Goal: Transaction & Acquisition: Purchase product/service

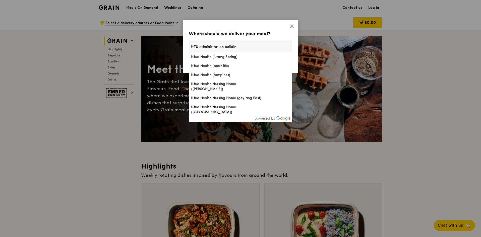
type input "NTU administration building"
drag, startPoint x: 199, startPoint y: 44, endPoint x: 187, endPoint y: 44, distance: 12.0
click at [187, 44] on div "Where should we deliver your meal? Please enter three or more characters NTU ad…" at bounding box center [240, 46] width 115 height 53
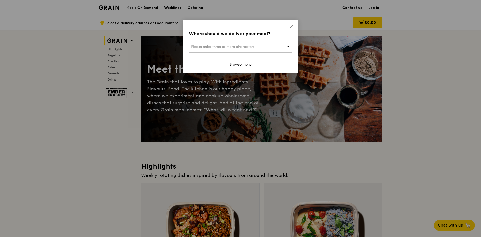
click at [245, 45] on span "Please enter three or more characters" at bounding box center [222, 47] width 63 height 4
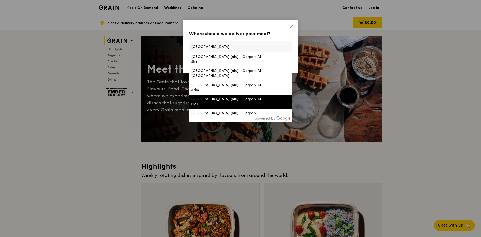
scroll to position [22, 0]
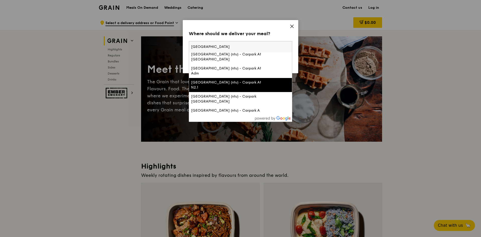
type input "[GEOGRAPHIC_DATA]"
click at [243, 108] on div "[GEOGRAPHIC_DATA] (ntu) - Carpark A" at bounding box center [228, 110] width 74 height 5
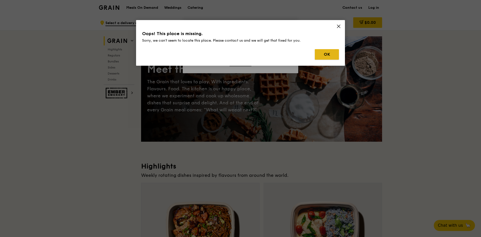
click at [328, 52] on button "OK" at bounding box center [327, 54] width 24 height 11
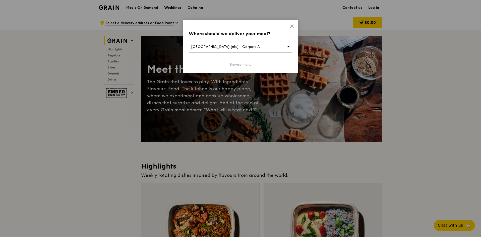
click at [243, 64] on link "Browse menu" at bounding box center [240, 64] width 22 height 5
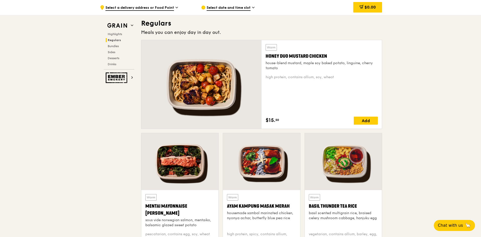
scroll to position [426, 0]
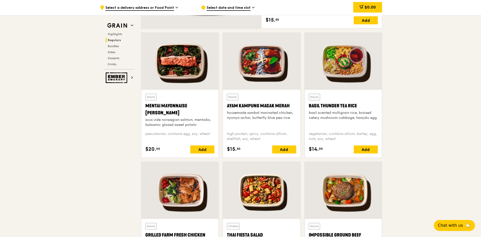
drag, startPoint x: 480, startPoint y: 56, endPoint x: 480, endPoint y: 65, distance: 8.8
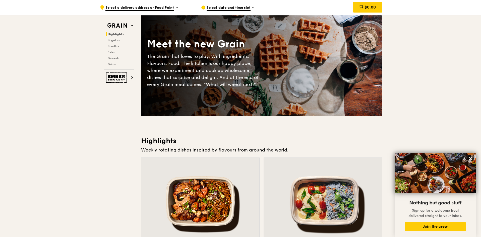
scroll to position [0, 0]
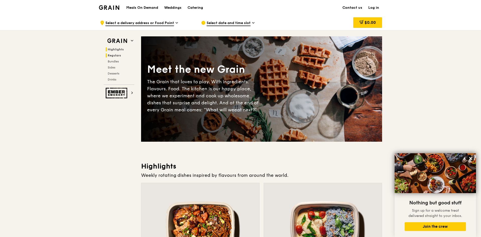
click at [112, 57] on h2 "Regulars" at bounding box center [120, 55] width 29 height 4
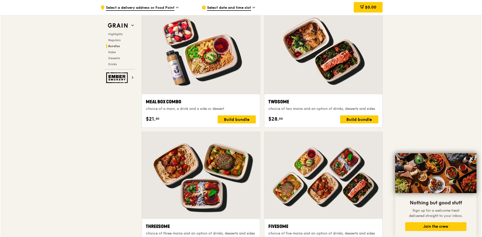
scroll to position [777, 0]
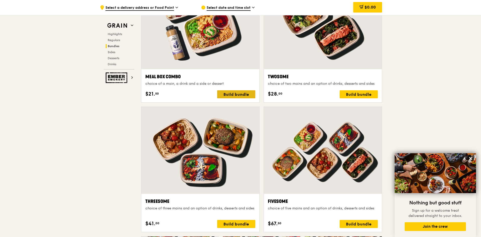
click at [234, 94] on div "Build bundle" at bounding box center [236, 94] width 38 height 8
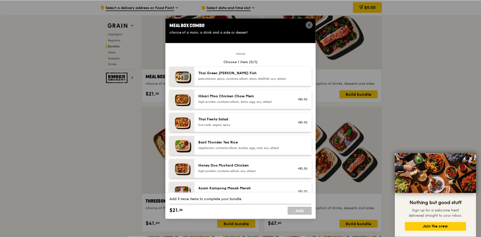
scroll to position [0, 0]
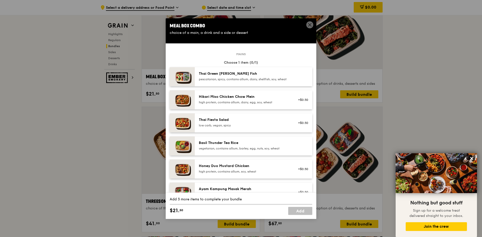
click at [309, 23] on icon at bounding box center [309, 25] width 5 height 5
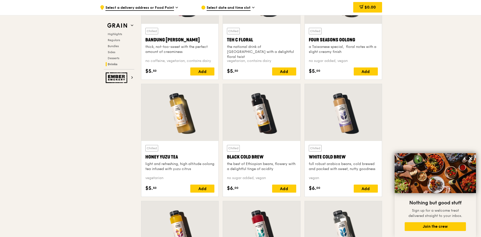
scroll to position [1705, 0]
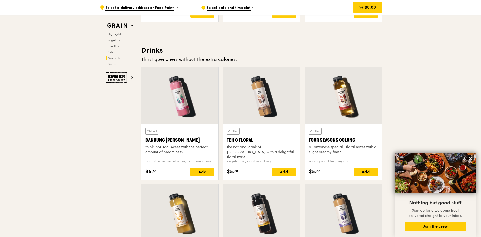
drag, startPoint x: 480, startPoint y: 188, endPoint x: 478, endPoint y: 160, distance: 28.0
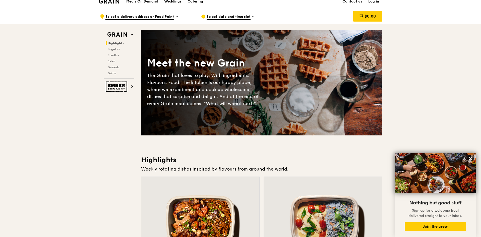
scroll to position [0, 0]
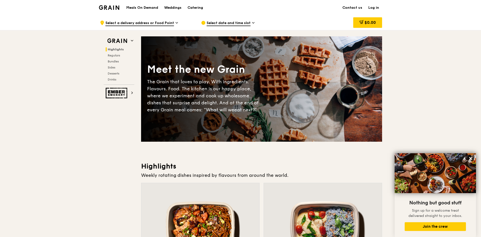
click at [139, 10] on h1 "Meals On Demand" at bounding box center [142, 7] width 32 height 5
click at [138, 6] on h1 "Meals On Demand" at bounding box center [142, 7] width 32 height 5
click at [111, 9] on img at bounding box center [109, 7] width 20 height 5
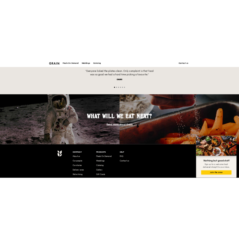
scroll to position [276, 0]
